Goal: Task Accomplishment & Management: Manage account settings

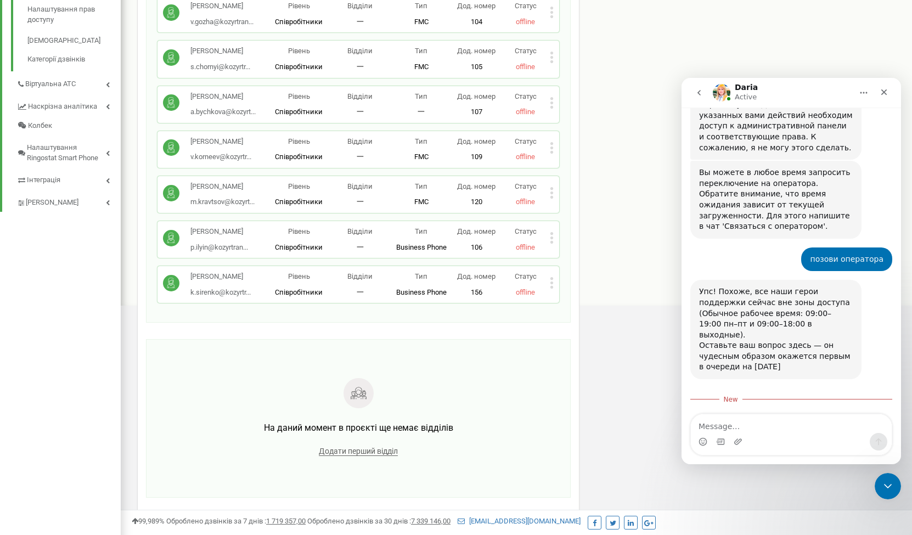
scroll to position [690, 0]
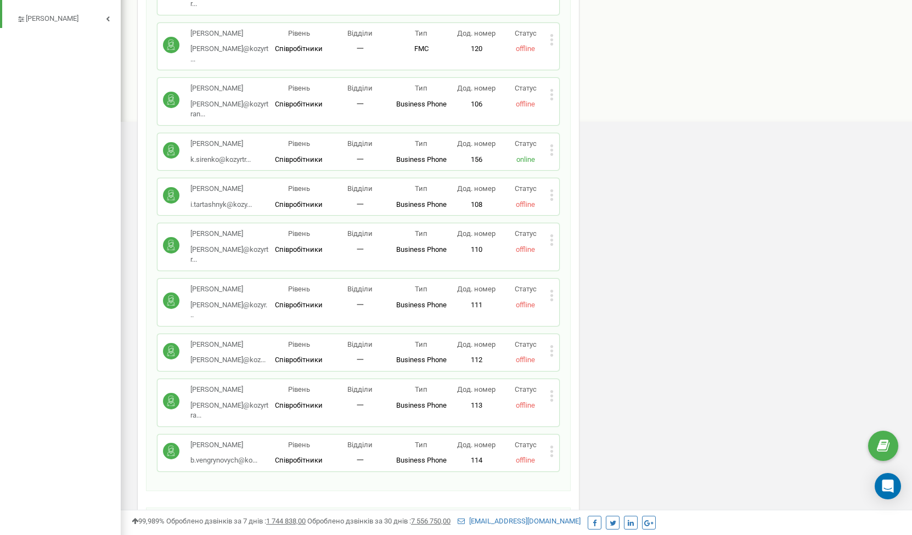
scroll to position [531, 0]
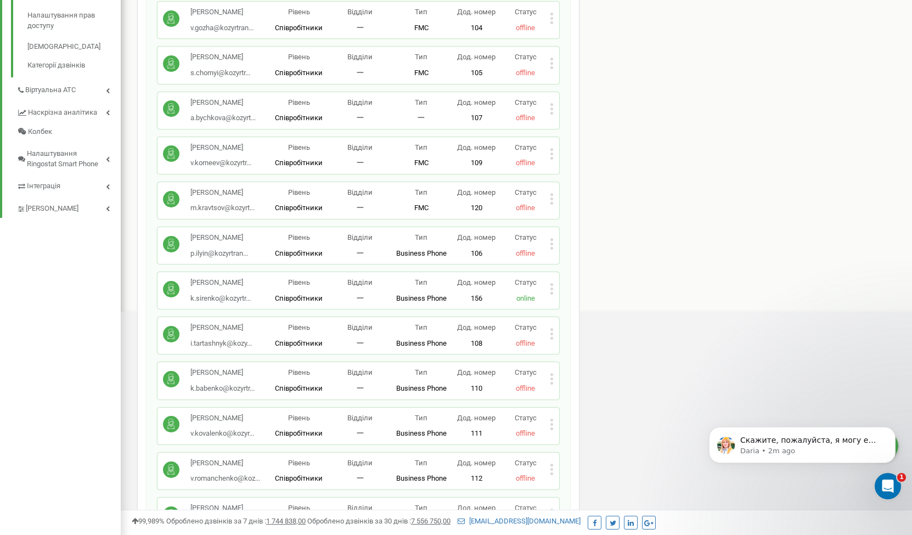
scroll to position [347, 0]
click at [816, 443] on p "Скажите, пожалуйста, я могу еще чем-то помочь?" at bounding box center [811, 440] width 142 height 11
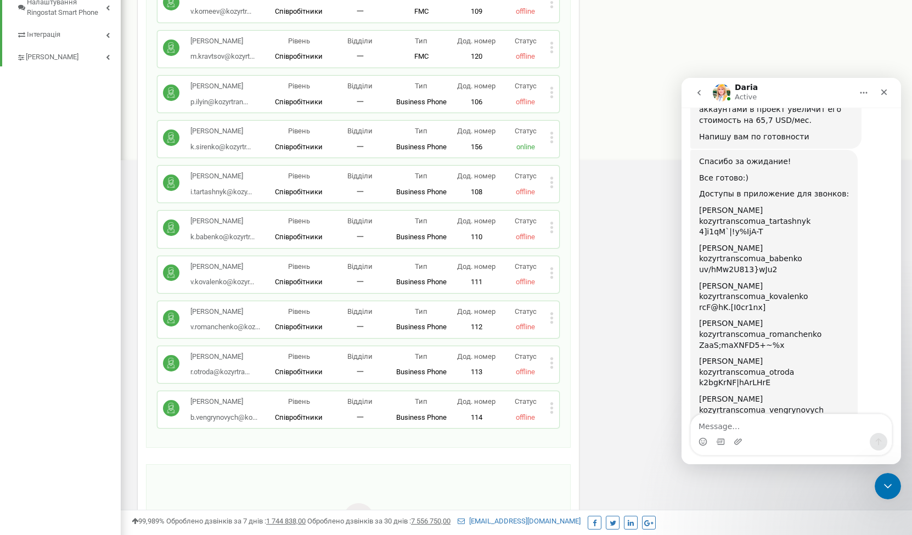
scroll to position [976, 0]
click at [700, 441] on icon "Emoji picker" at bounding box center [702, 441] width 9 height 9
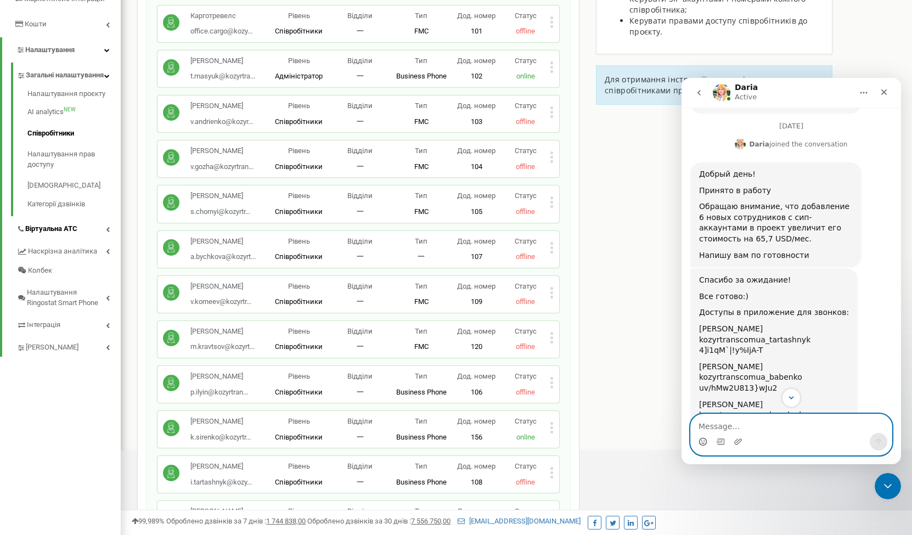
scroll to position [206, 0]
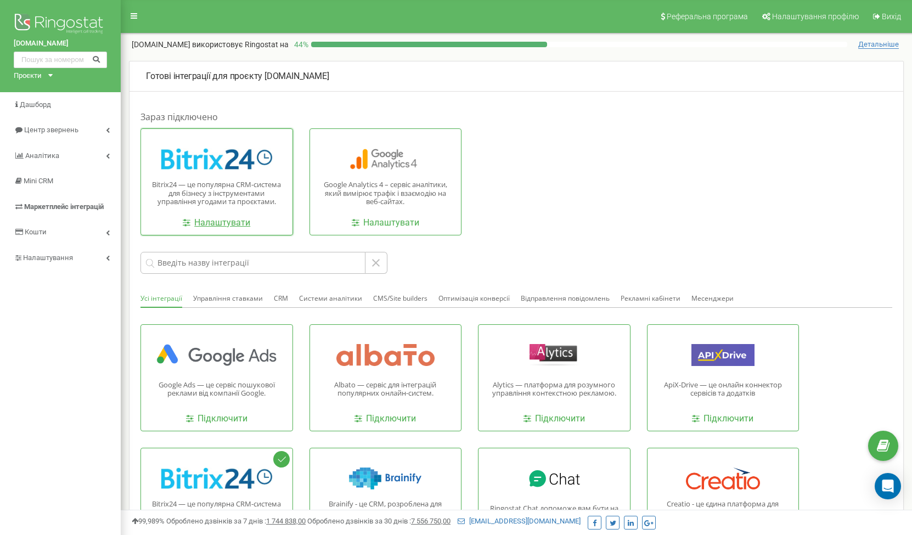
click at [230, 224] on link "Налаштувати" at bounding box center [216, 223] width 67 height 13
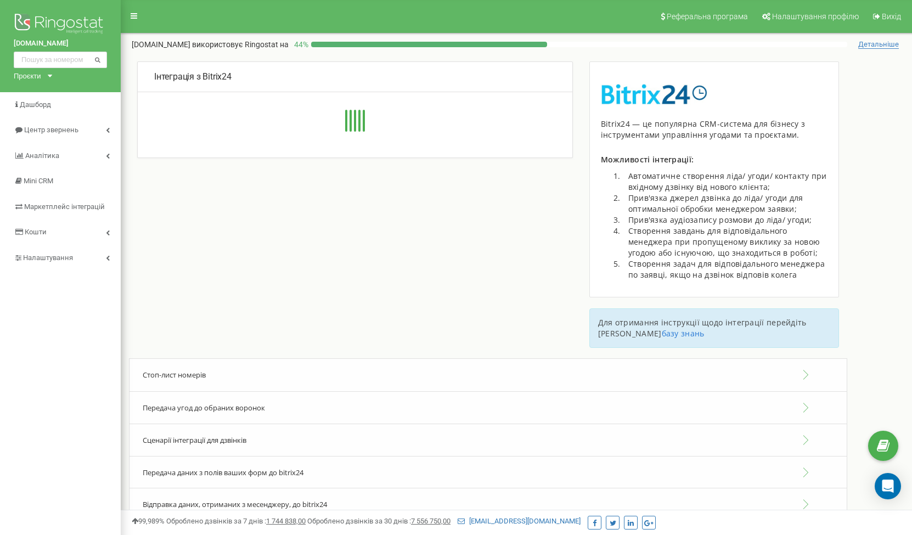
type input "[URL][DOMAIN_NAME]"
type input "1"
type input "3esylwq06fhae5kj"
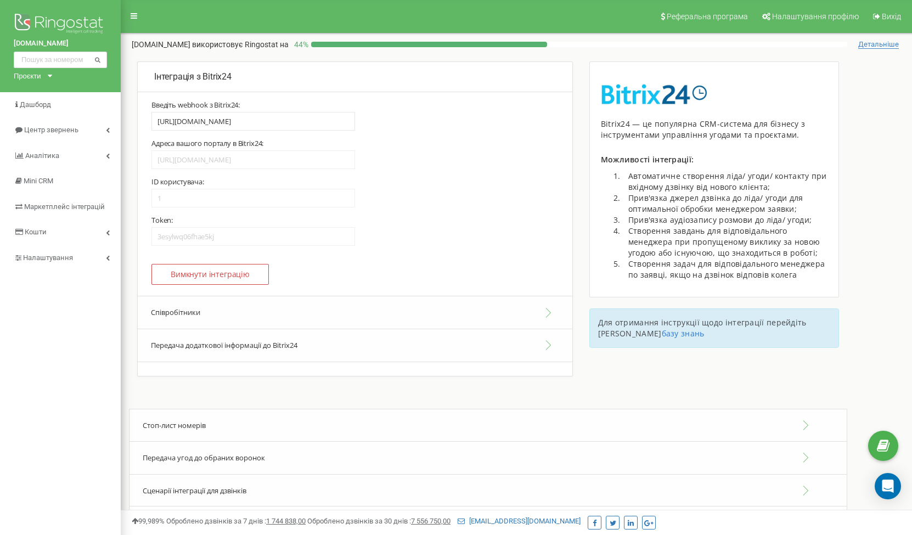
click at [232, 307] on button "Співробітники" at bounding box center [355, 312] width 434 height 33
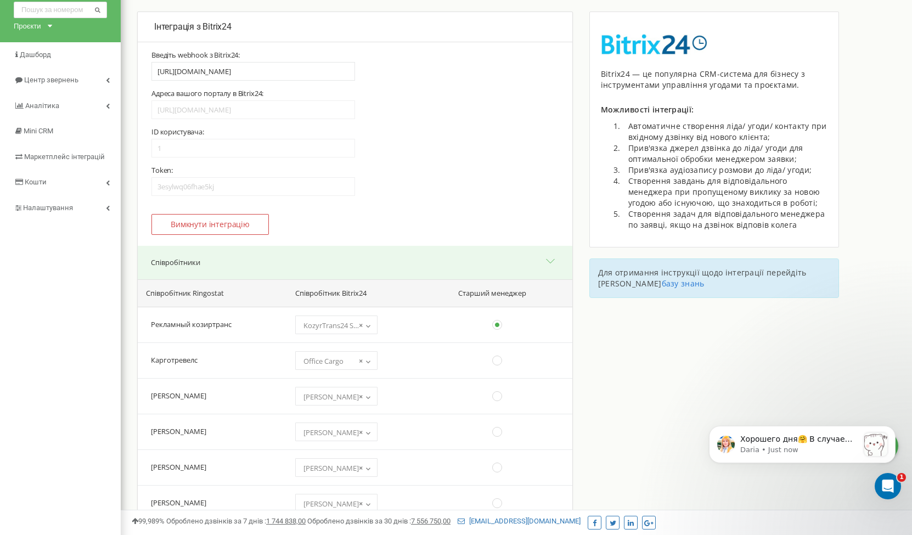
scroll to position [49, 0]
click at [883, 491] on div "Open Intercom Messenger" at bounding box center [886, 484] width 36 height 36
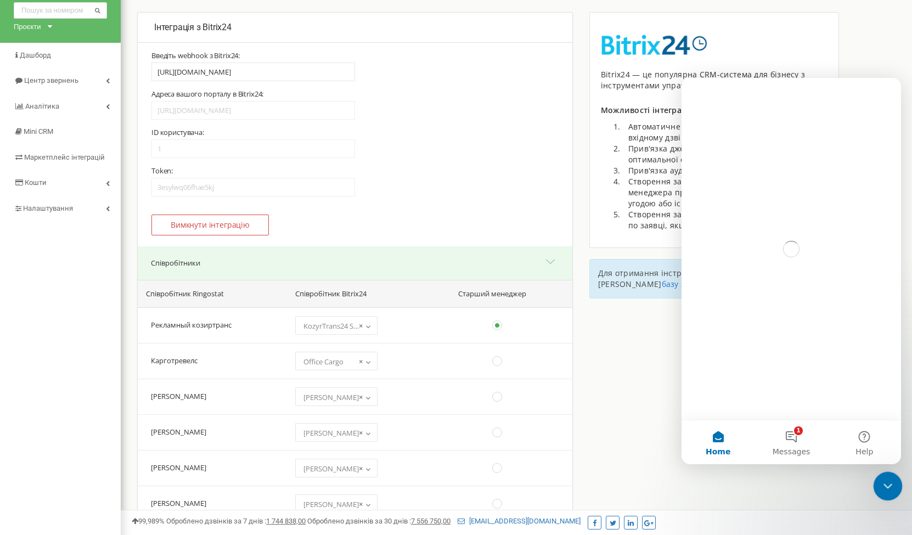
scroll to position [0, 0]
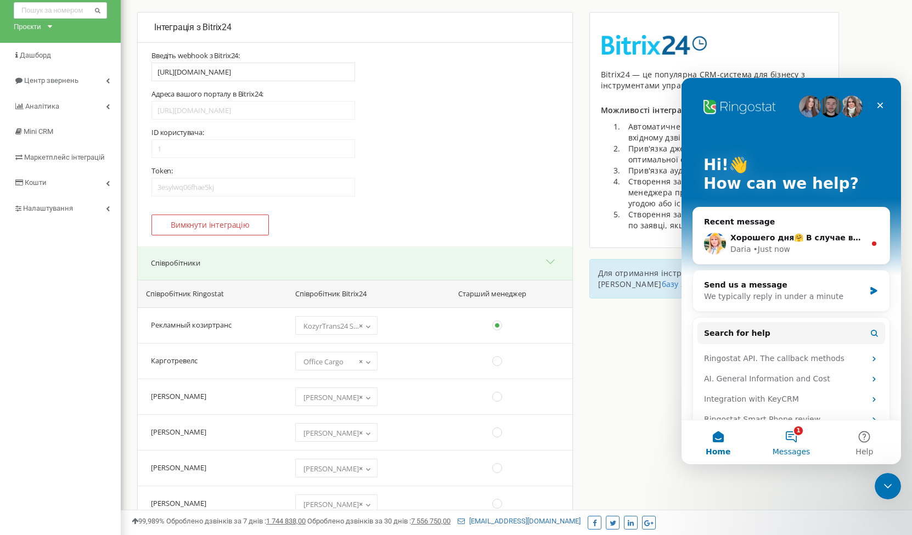
click at [795, 438] on button "1 Messages" at bounding box center [790, 442] width 73 height 44
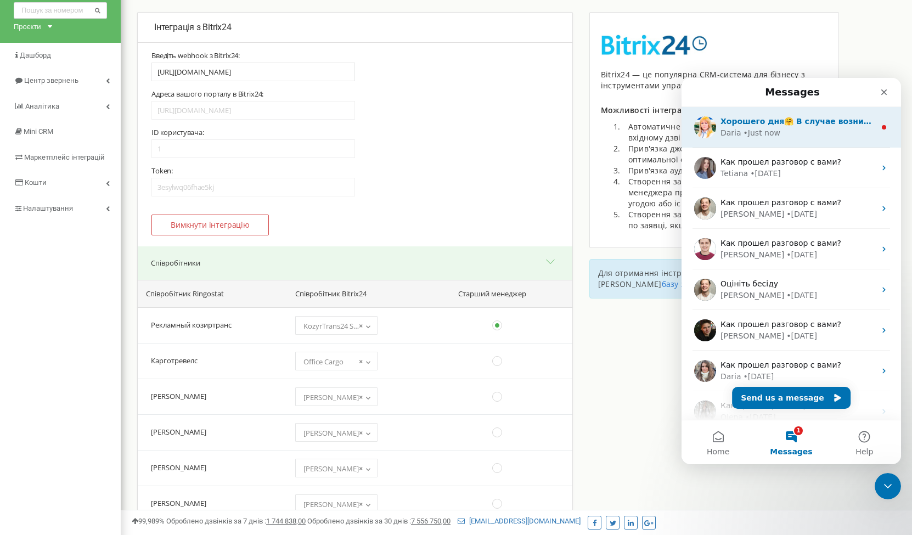
click at [759, 134] on div "• Just now" at bounding box center [761, 133] width 37 height 12
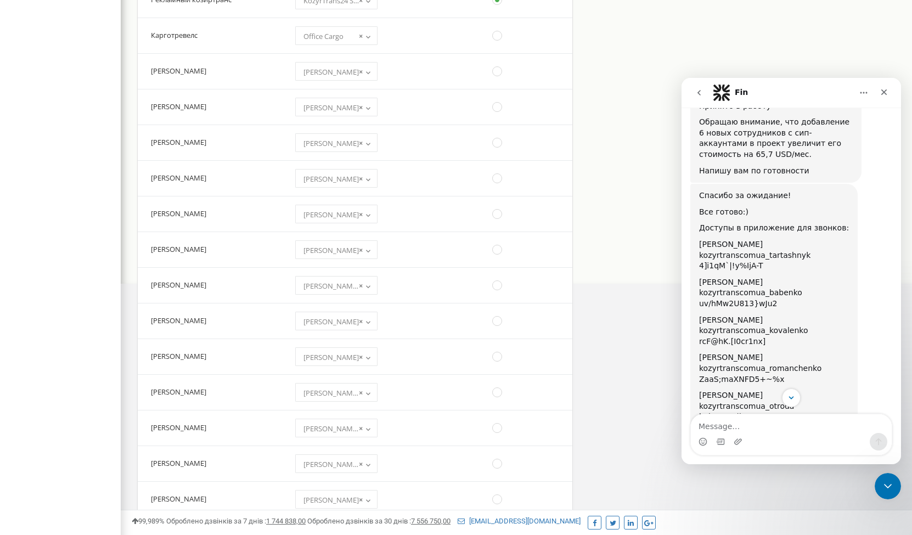
scroll to position [945, 0]
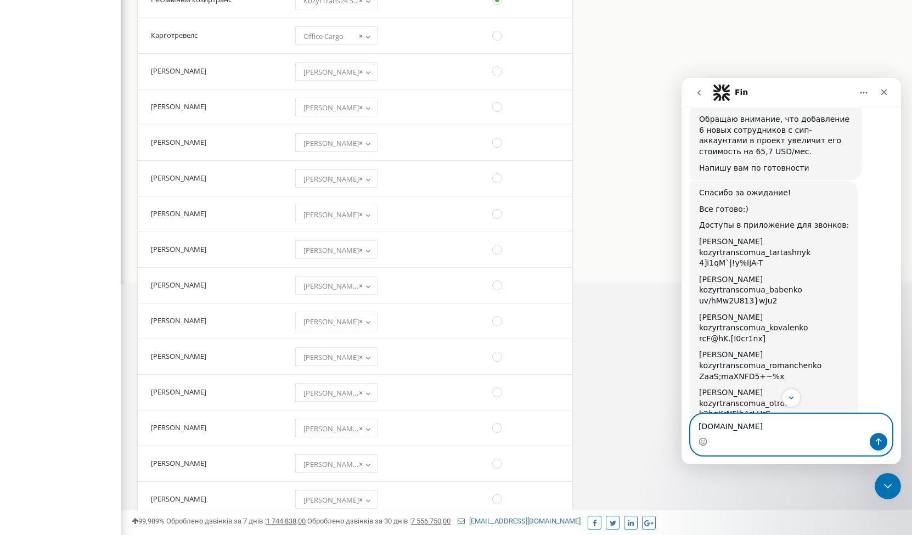
type textarea "[DOMAIN_NAME]"
drag, startPoint x: 699, startPoint y: 252, endPoint x: 807, endPoint y: 254, distance: 108.1
click at [807, 323] on div "kozyrtranscomua_kovalenko" at bounding box center [774, 328] width 150 height 11
copy div "kozyrtranscomua_kovalenko"
drag, startPoint x: 748, startPoint y: 263, endPoint x: 695, endPoint y: 263, distance: 53.2
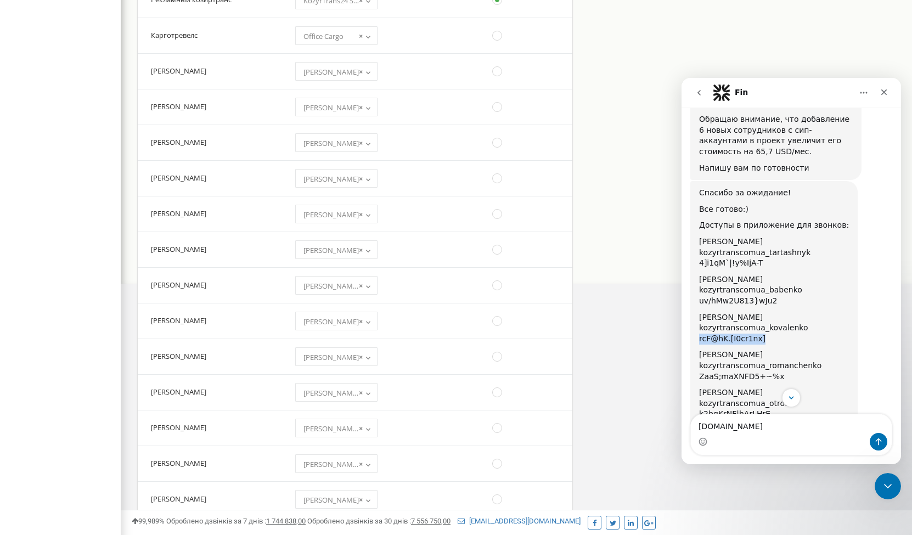
click at [695, 263] on div "Спасибо за ожидание! Все готово:) Доступы в приложение для звонков: [PERSON_NAM…" at bounding box center [773, 322] width 167 height 283
copy div "rcF@hK.[I0cr1nx]"
drag, startPoint x: 757, startPoint y: 426, endPoint x: 1354, endPoint y: 499, distance: 602.3
click html "Fin Every day [PERSON_NAME] helps business more effectively manage their advert…"
drag, startPoint x: 814, startPoint y: 363, endPoint x: 697, endPoint y: 362, distance: 117.4
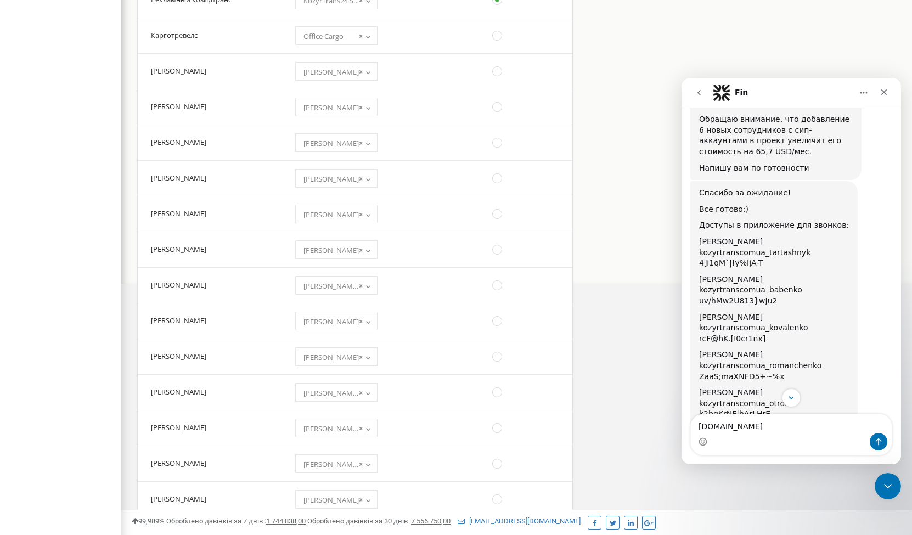
click at [697, 362] on div "Спасибо за ожидание! Все готово:) Доступы в приложение для звонков: [PERSON_NAM…" at bounding box center [773, 322] width 167 height 283
copy div "kozyrtranscomua_vengrynovych"
drag, startPoint x: 770, startPoint y: 375, endPoint x: 696, endPoint y: 375, distance: 74.1
click at [696, 375] on div "Спасибо за ожидание! Все готово:) Доступы в приложение для звонков: [PERSON_NAM…" at bounding box center [773, 322] width 167 height 283
copy div "71&vqw9;YIUyRqm8"
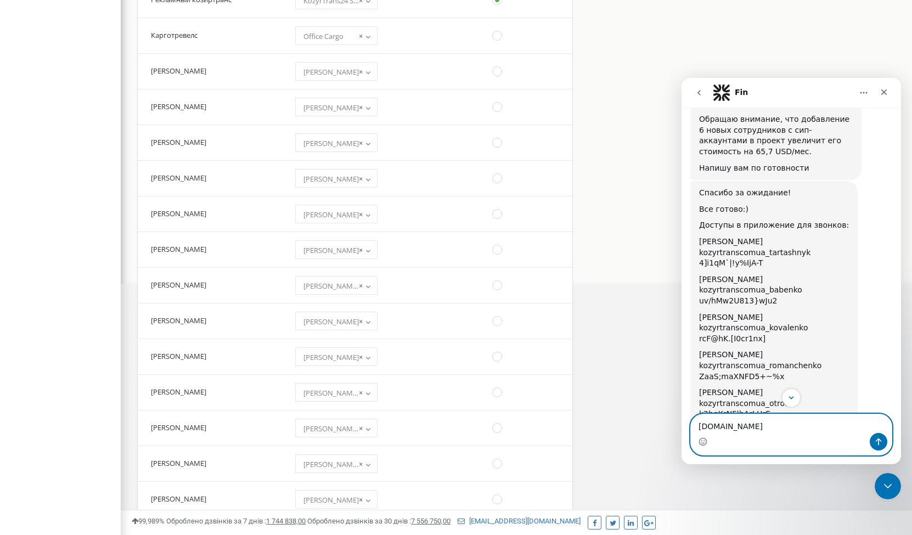
drag, startPoint x: 730, startPoint y: 424, endPoint x: 651, endPoint y: 424, distance: 79.5
click html "Fin Every day [PERSON_NAME] helps business more effectively manage their advert…"
drag, startPoint x: 794, startPoint y: 217, endPoint x: 699, endPoint y: 216, distance: 94.9
click at [700, 285] on div "kozyrtranscomua_babenko" at bounding box center [774, 290] width 150 height 11
copy div "kozyrtranscomua_babenko"
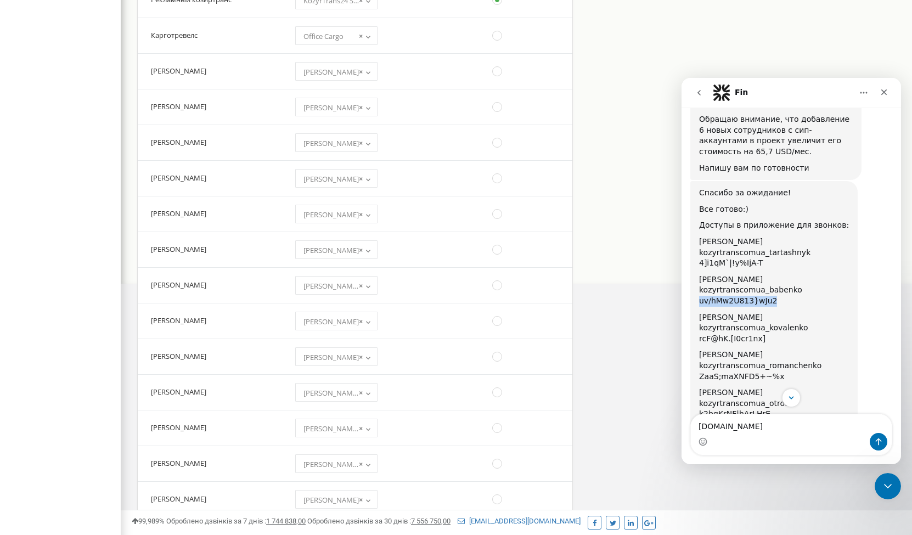
drag, startPoint x: 771, startPoint y: 227, endPoint x: 697, endPoint y: 229, distance: 74.6
click at [697, 229] on div "Спасибо за ожидание! Все готово:) Доступы в приложение для звонков: [PERSON_NAM…" at bounding box center [773, 322] width 167 height 283
copy div "uv/hMw2U813}wJu2"
drag, startPoint x: 767, startPoint y: 426, endPoint x: 667, endPoint y: 425, distance: 100.4
click html "Fin Every day [PERSON_NAME] helps business more effectively manage their advert…"
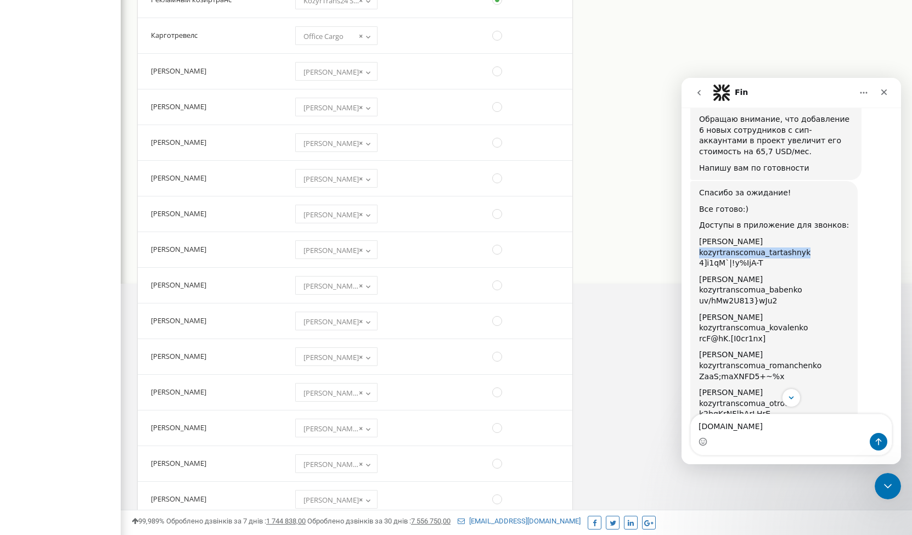
drag, startPoint x: 804, startPoint y: 180, endPoint x: 687, endPoint y: 180, distance: 116.3
click at [687, 180] on div "[DATE] Прошу создать новых менеджеров, добавить для них номера. Первый - внешни…" at bounding box center [790, 65] width 219 height 1723
copy div "kozyrtranscomua_tartashnyk"
drag, startPoint x: 762, startPoint y: 189, endPoint x: 698, endPoint y: 189, distance: 64.2
click at [698, 189] on div "Спасибо за ожидание! Все готово:) Доступы в приложение для звонков: [PERSON_NAM…" at bounding box center [773, 322] width 167 height 283
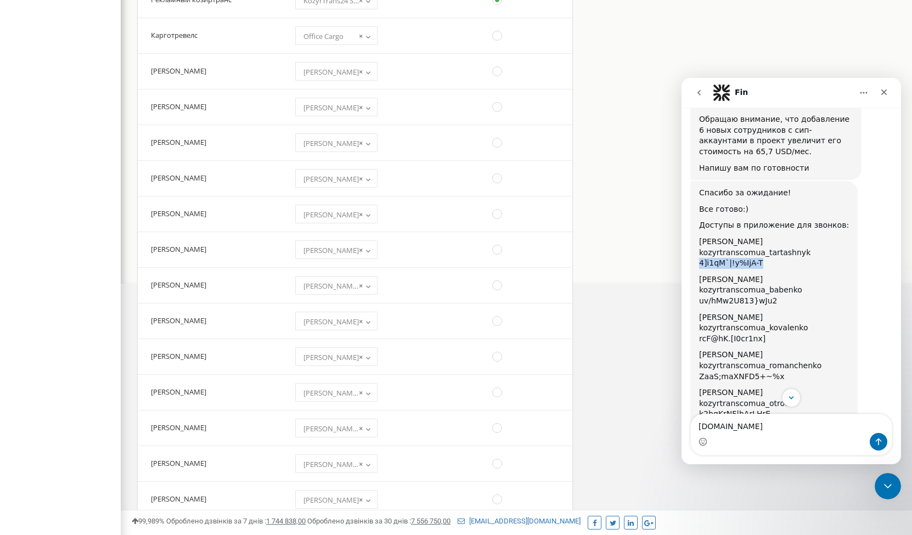
copy div "4]i1qM`|!y%IjA-T"
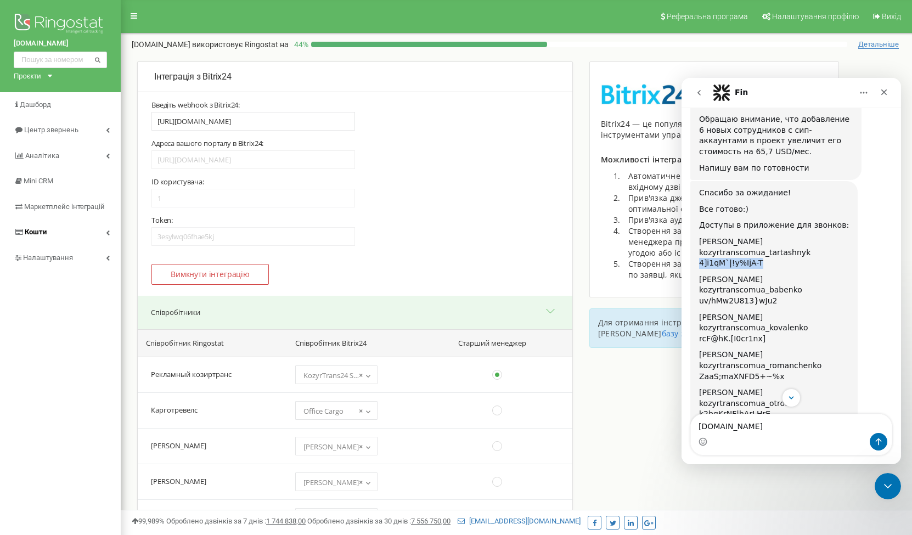
scroll to position [0, 0]
click at [66, 262] on link "Налаштування" at bounding box center [60, 258] width 121 height 26
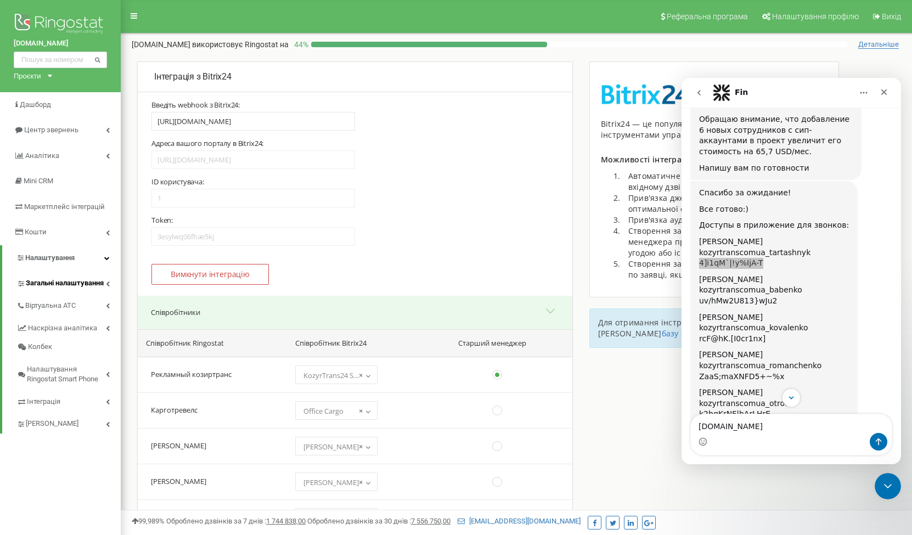
click at [75, 283] on span "Загальні налаштування" at bounding box center [65, 283] width 78 height 10
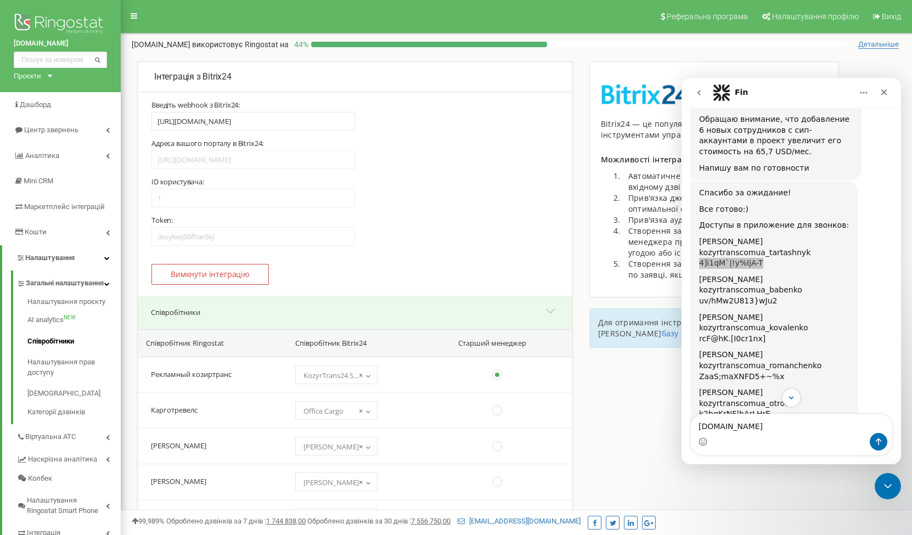
click at [57, 349] on link "Співробітники" at bounding box center [73, 341] width 93 height 21
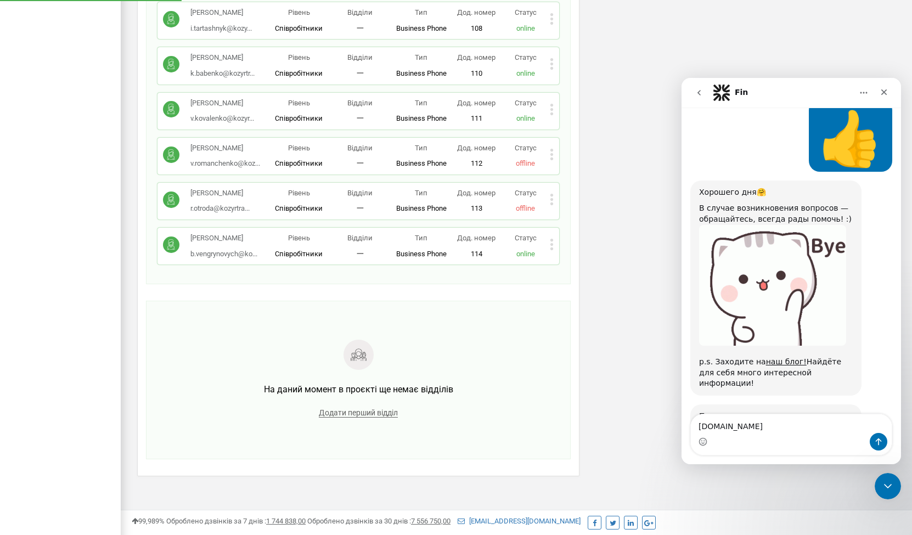
scroll to position [661, 0]
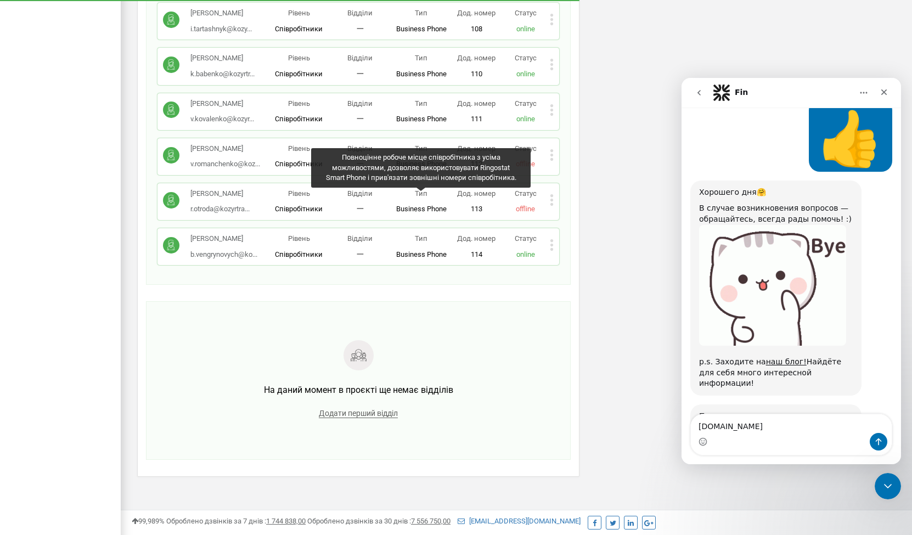
click at [552, 154] on icon at bounding box center [551, 155] width 3 height 3
click at [574, 186] on span "Видалити співробітника" at bounding box center [608, 189] width 87 height 7
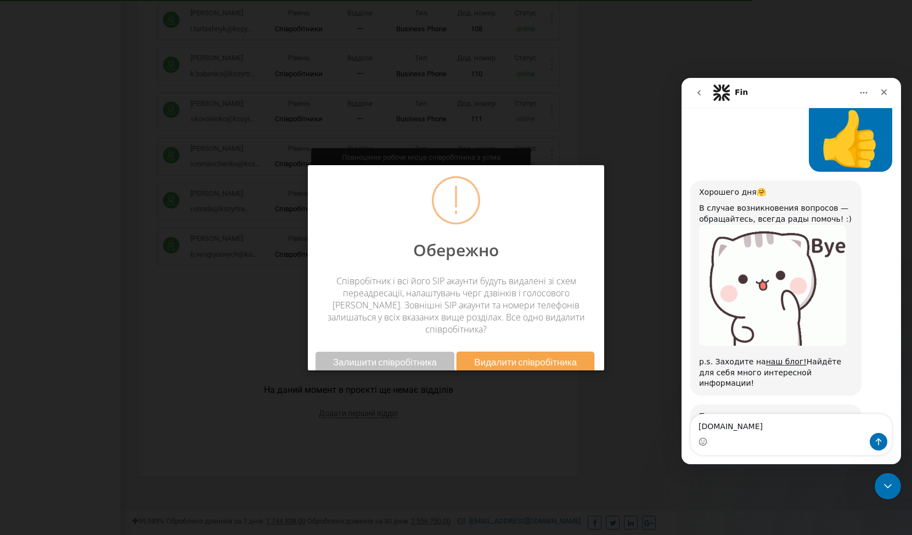
click at [512, 356] on span "Видалити співробітника" at bounding box center [525, 362] width 103 height 12
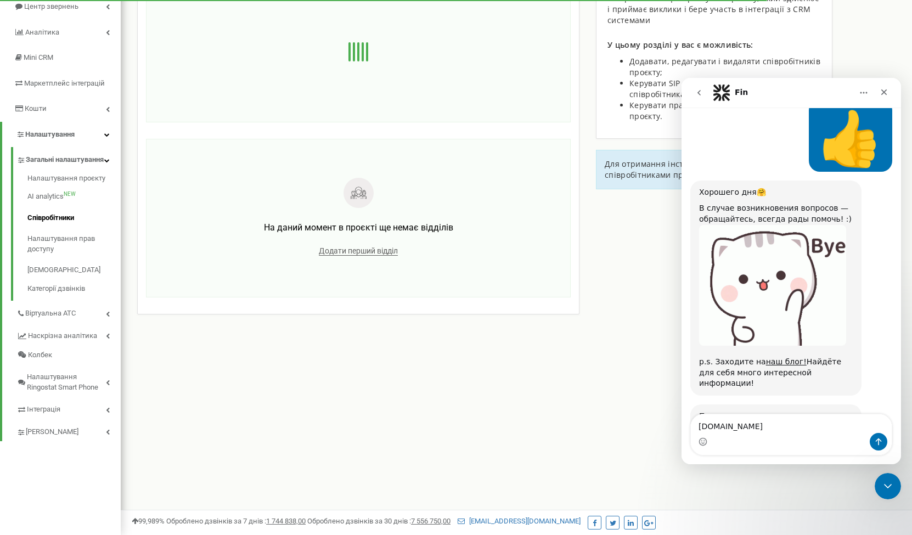
scroll to position [123, 0]
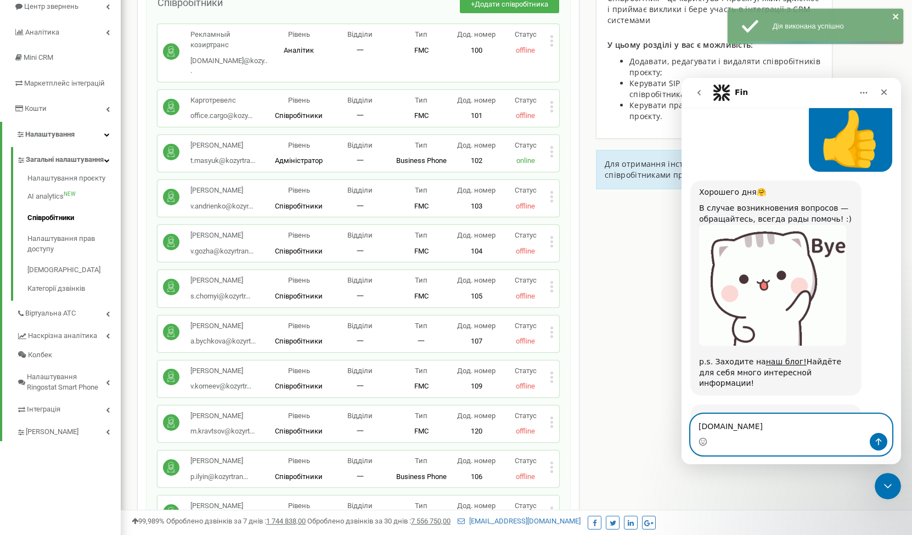
drag, startPoint x: 728, startPoint y: 427, endPoint x: 663, endPoint y: 420, distance: 65.6
click html "Fin Every day [PERSON_NAME] helps business more effectively manage their advert…"
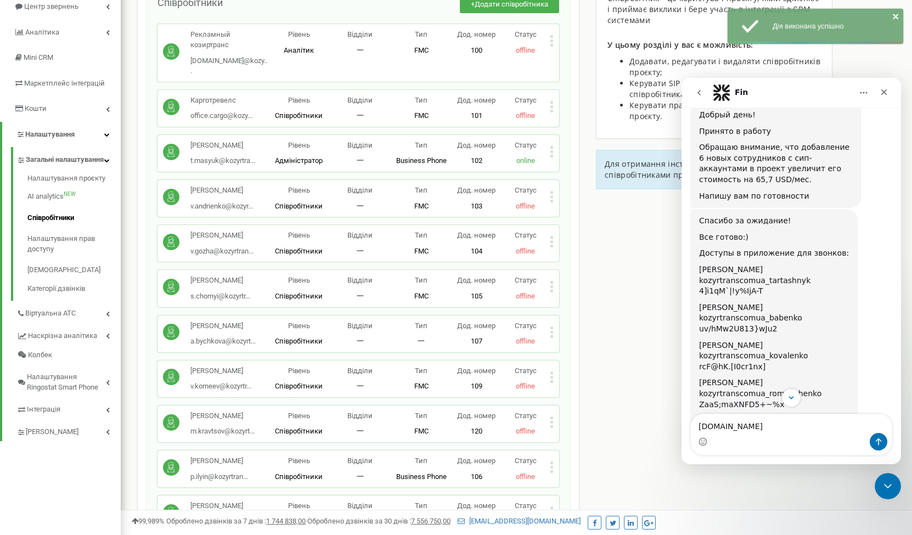
scroll to position [920, 0]
drag, startPoint x: 706, startPoint y: 354, endPoint x: 787, endPoint y: 353, distance: 81.2
click at [788, 425] on div "kozyrtranscomua_otroda" at bounding box center [774, 430] width 150 height 11
click at [742, 425] on div "kozyrtranscomua_otroda" at bounding box center [774, 430] width 150 height 11
drag, startPoint x: 699, startPoint y: 364, endPoint x: 783, endPoint y: 364, distance: 84.5
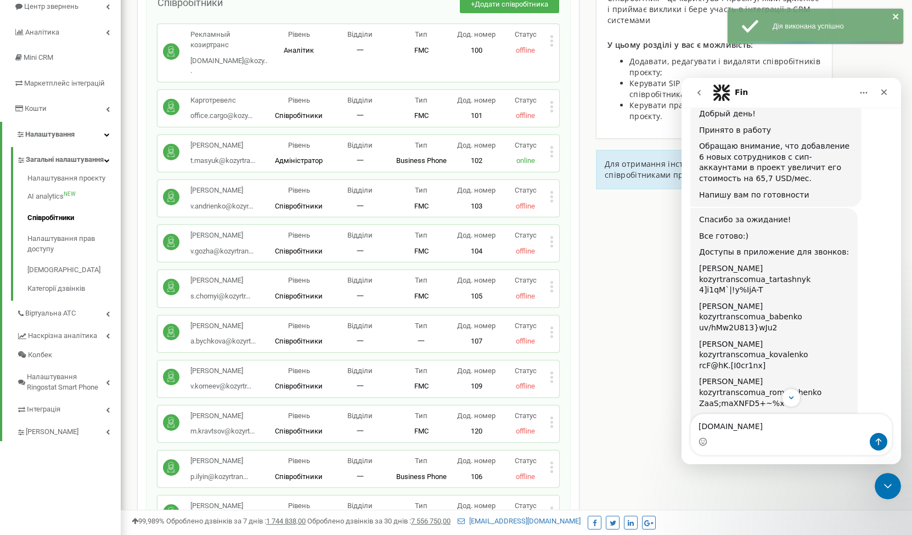
click at [783, 436] on div "k2bgKrNF|hArLHrE" at bounding box center [774, 441] width 150 height 11
copy div "k2bgKrNF|hArLHrE"
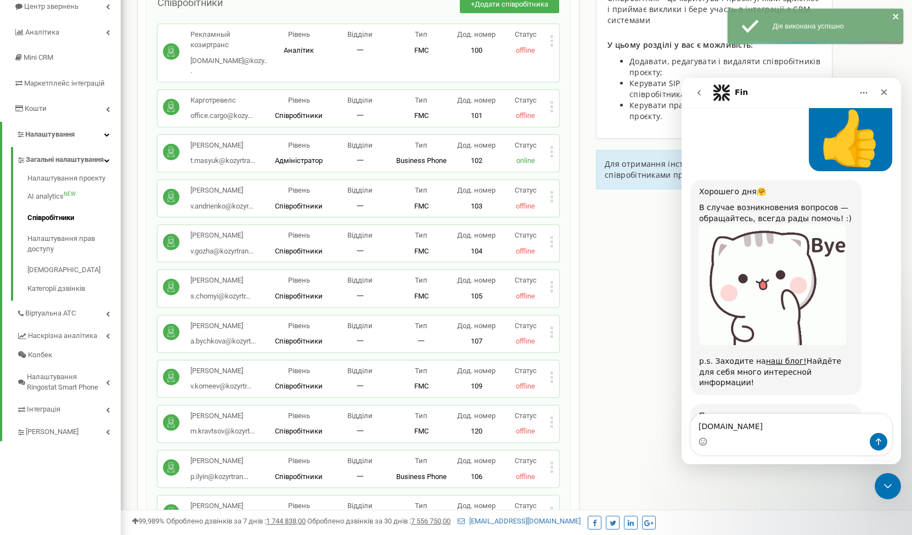
scroll to position [1367, 0]
